Goal: Transaction & Acquisition: Subscribe to service/newsletter

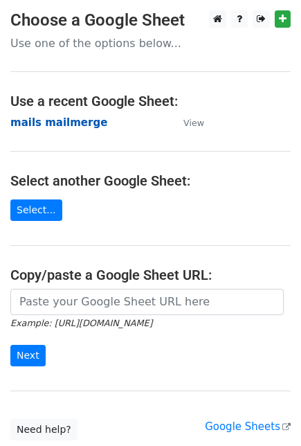
click at [55, 123] on strong "mails mailmerge" at bounding box center [58, 122] width 97 height 12
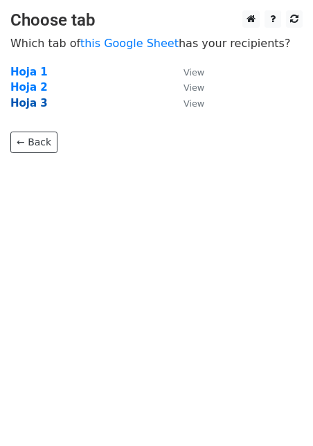
click at [29, 98] on strong "Hoja 3" at bounding box center [28, 103] width 37 height 12
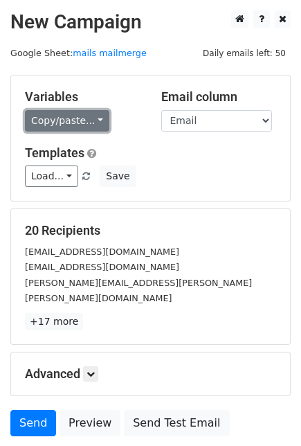
click at [78, 121] on link "Copy/paste..." at bounding box center [67, 120] width 85 height 21
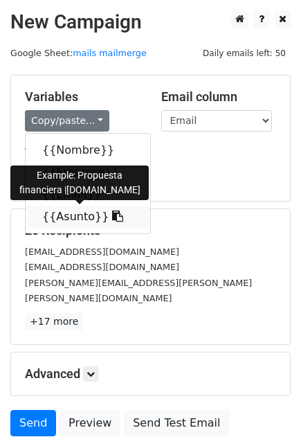
click at [70, 218] on link "{{Asunto}}" at bounding box center [88, 217] width 125 height 22
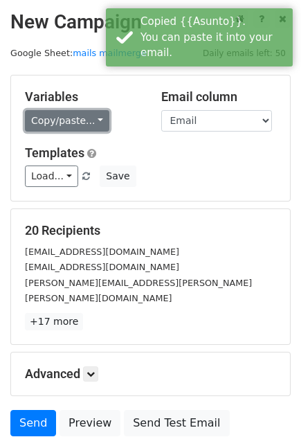
click at [75, 127] on link "Copy/paste..." at bounding box center [67, 120] width 85 height 21
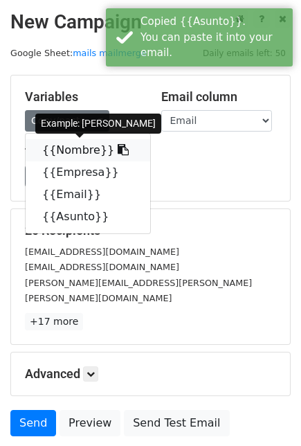
click at [63, 149] on link "{{Nombre}}" at bounding box center [88, 150] width 125 height 22
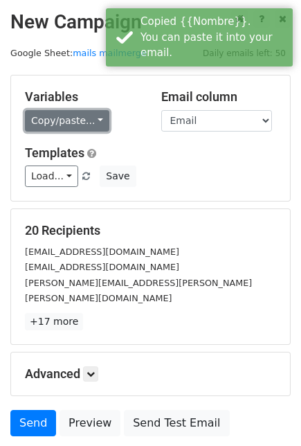
click at [73, 119] on link "Copy/paste..." at bounding box center [67, 120] width 85 height 21
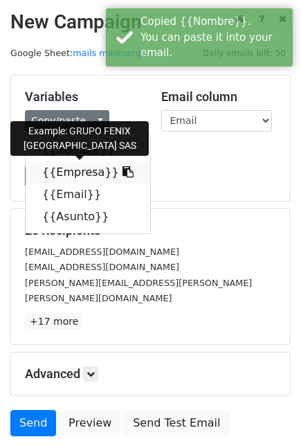
click at [80, 172] on link "{{Empresa}}" at bounding box center [88, 172] width 125 height 22
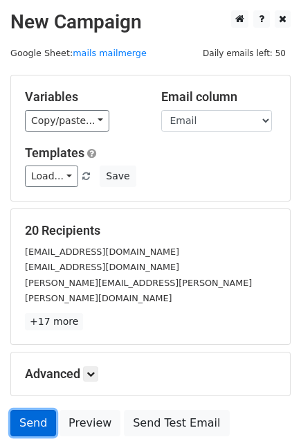
click at [30, 410] on link "Send" at bounding box center [33, 423] width 46 height 26
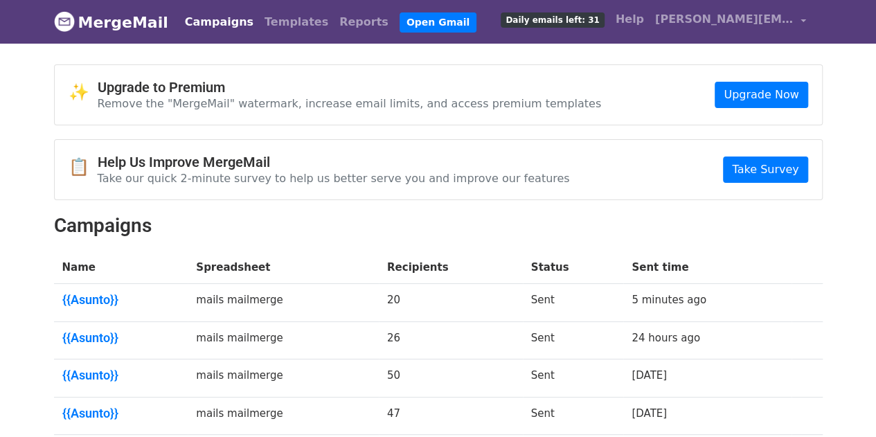
click at [590, 9] on link "Daily emails left: 31" at bounding box center [552, 20] width 114 height 28
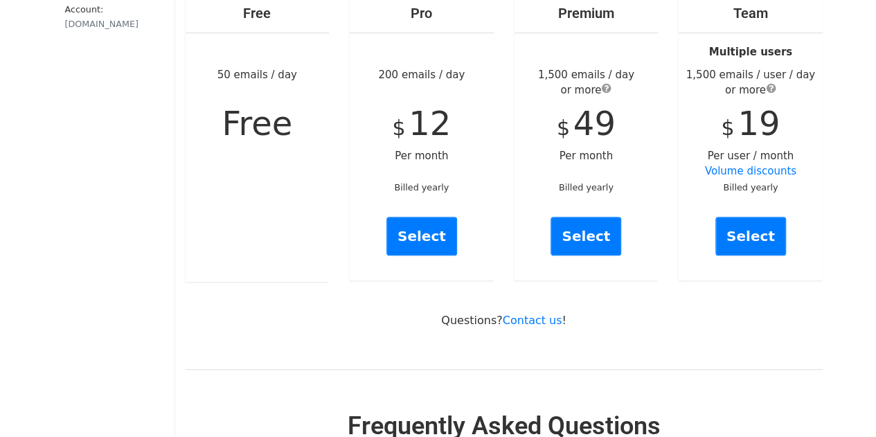
scroll to position [139, 0]
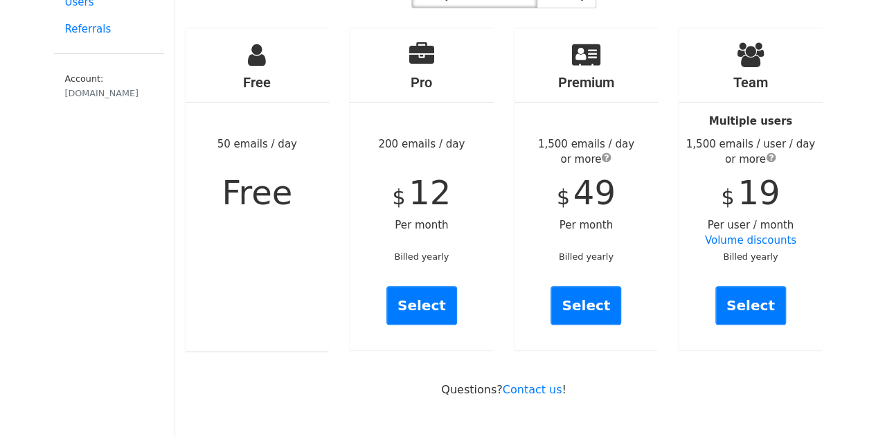
click at [670, 362] on div "Questions? Contact us !" at bounding box center [504, 374] width 658 height 46
